Goal: Browse casually: Explore the website without a specific task or goal

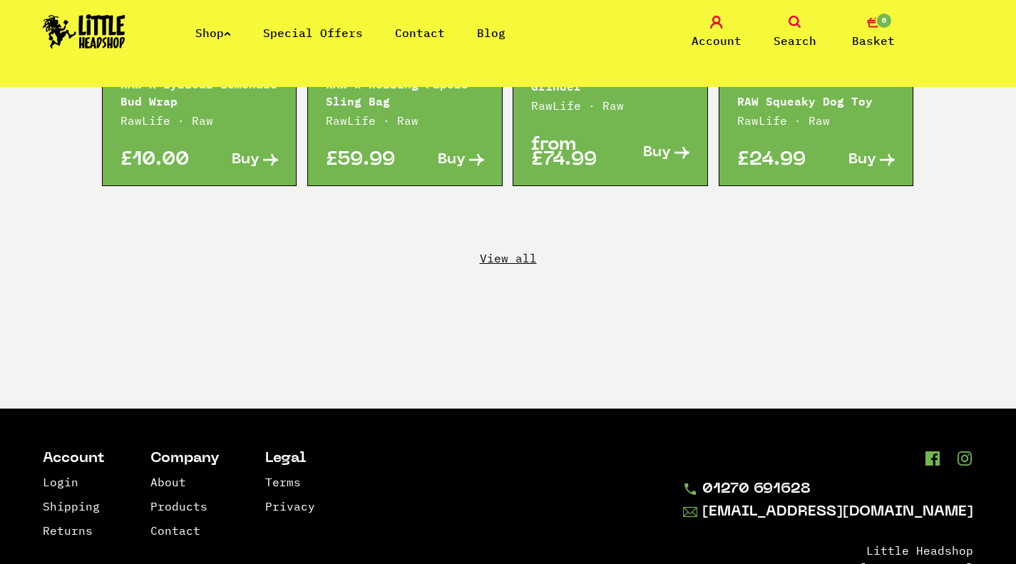
scroll to position [2678, 0]
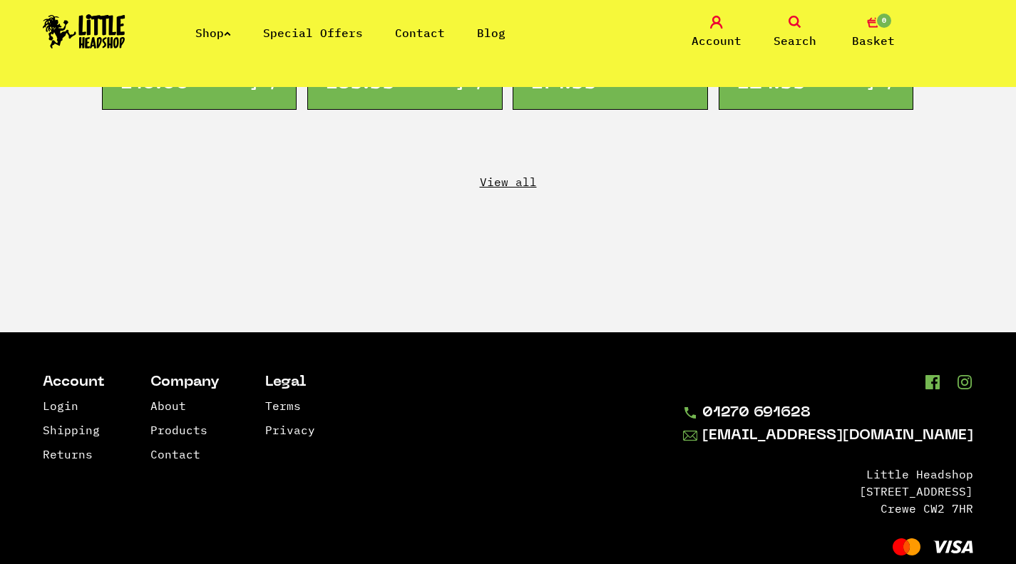
click at [238, 38] on ul "Shop Special Offers Contact Blog" at bounding box center [366, 32] width 342 height 17
click at [226, 28] on link "Shop" at bounding box center [213, 33] width 36 height 14
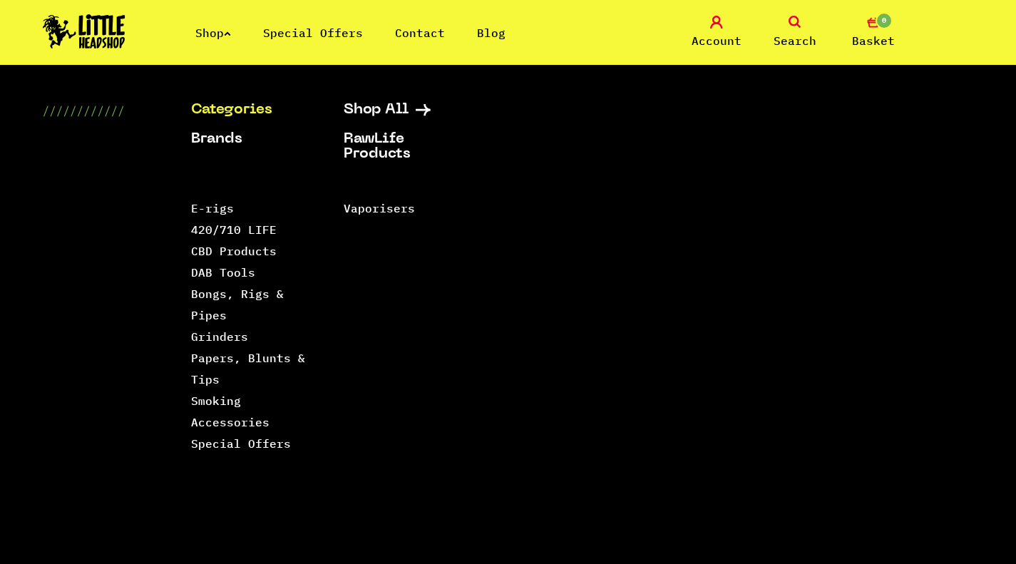
click at [228, 108] on link "Categories" at bounding box center [249, 110] width 117 height 15
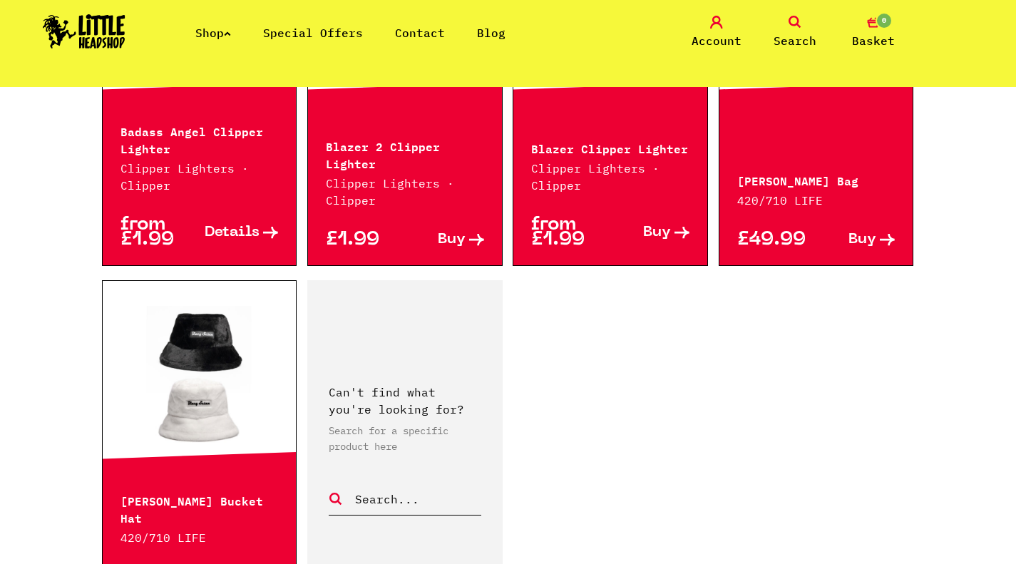
scroll to position [2211, 0]
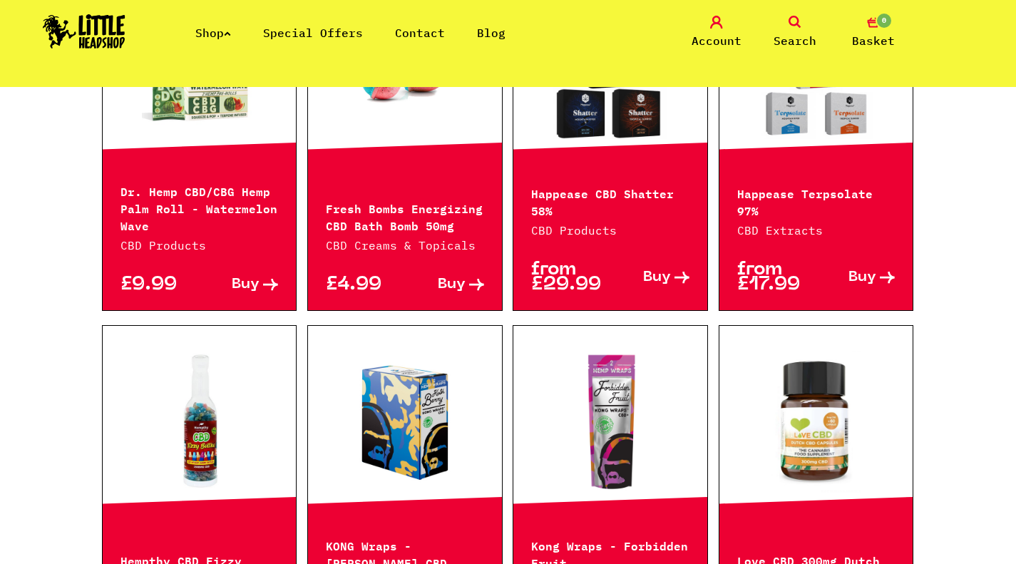
scroll to position [1355, 0]
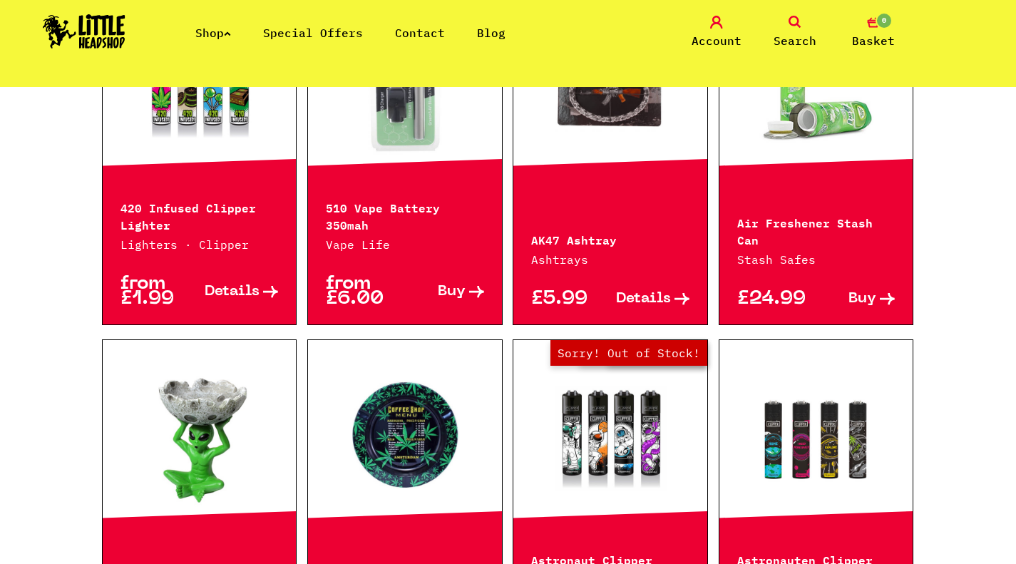
scroll to position [642, 0]
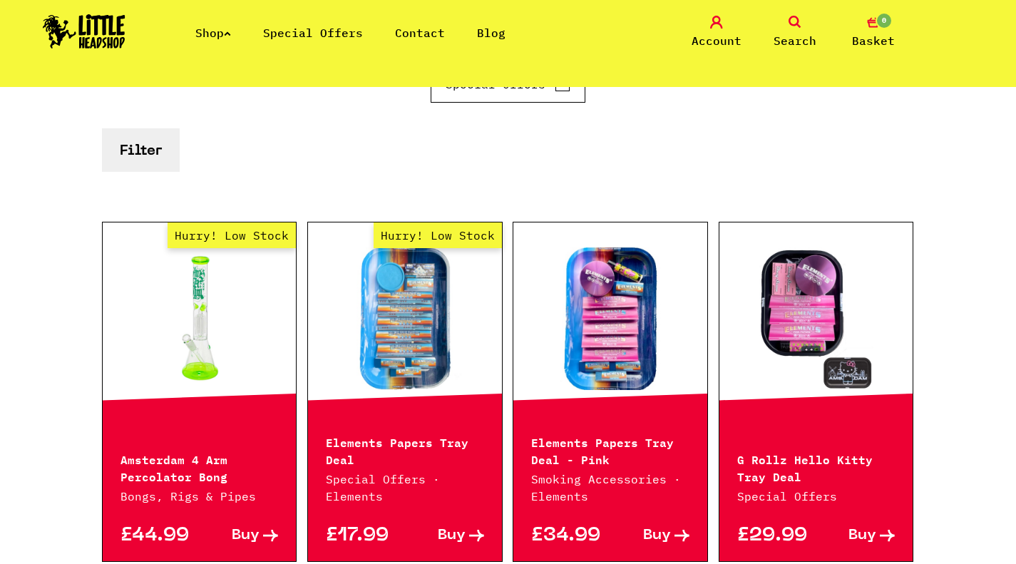
scroll to position [285, 0]
